Goal: Navigation & Orientation: Find specific page/section

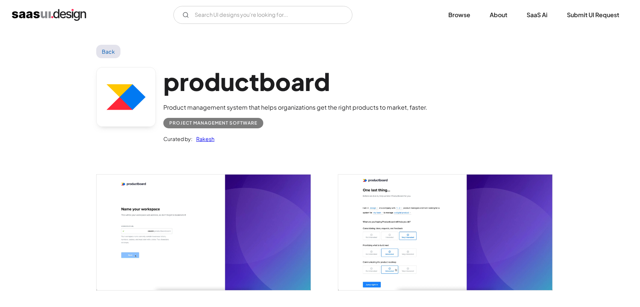
click at [113, 52] on link "Back" at bounding box center [108, 51] width 24 height 13
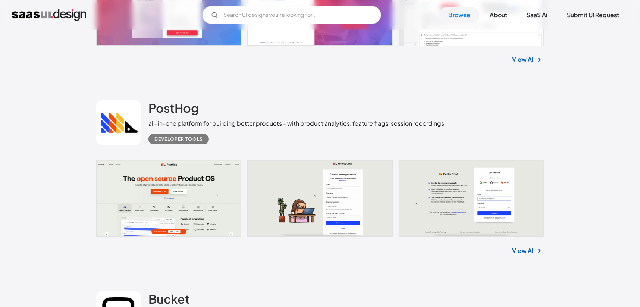
scroll to position [2688, 0]
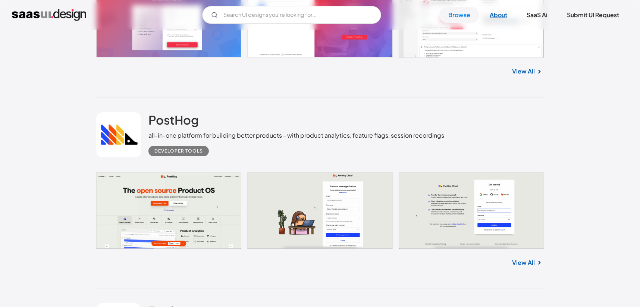
click at [502, 17] on link "About" at bounding box center [498, 15] width 35 height 16
